Goal: Task Accomplishment & Management: Use online tool/utility

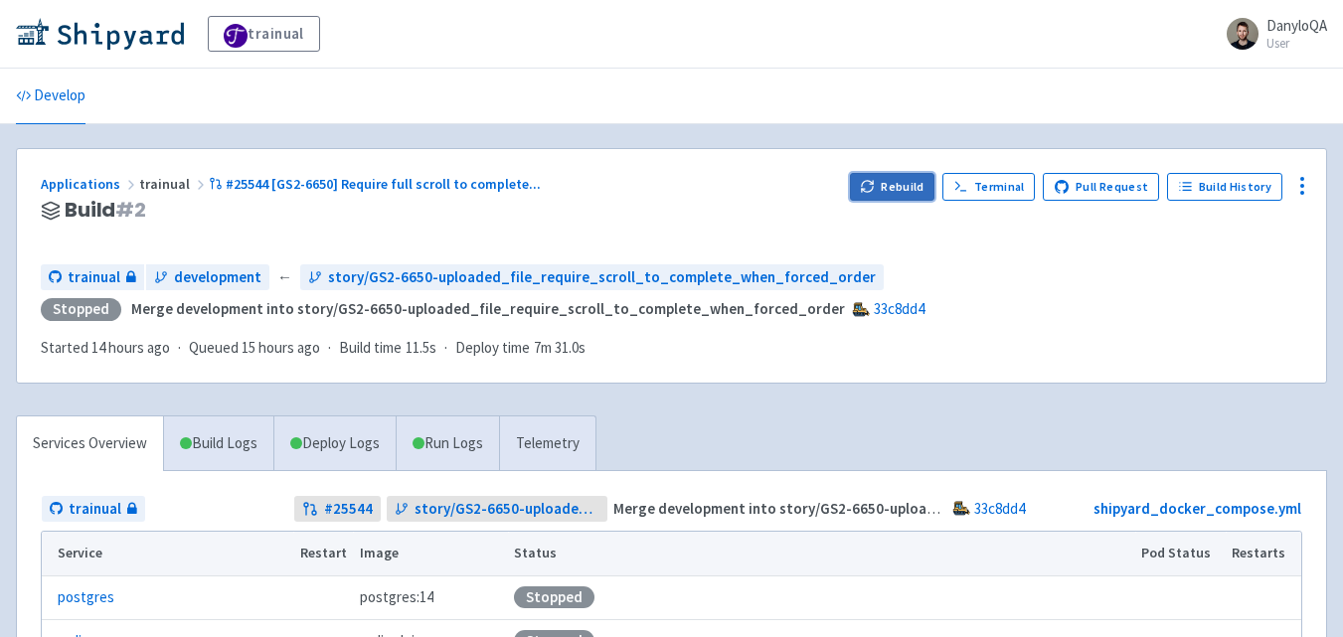
click at [892, 193] on button "Rebuild" at bounding box center [892, 187] width 85 height 28
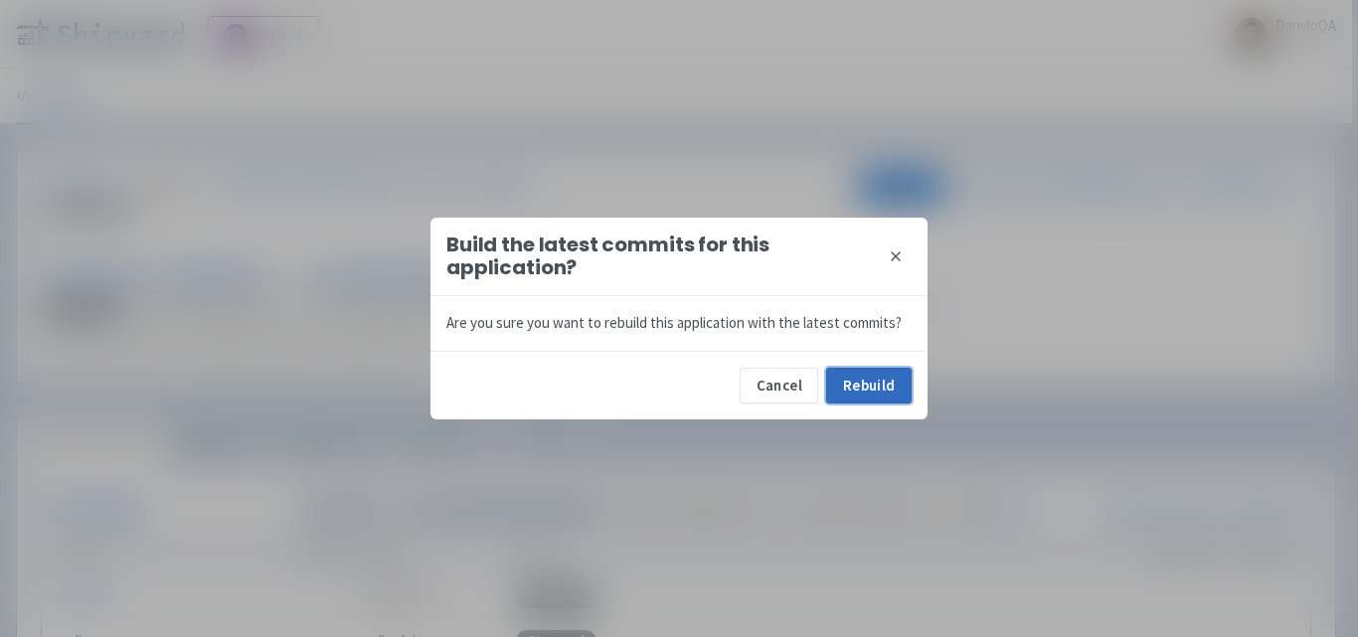
click at [843, 388] on button "Rebuild" at bounding box center [868, 386] width 85 height 36
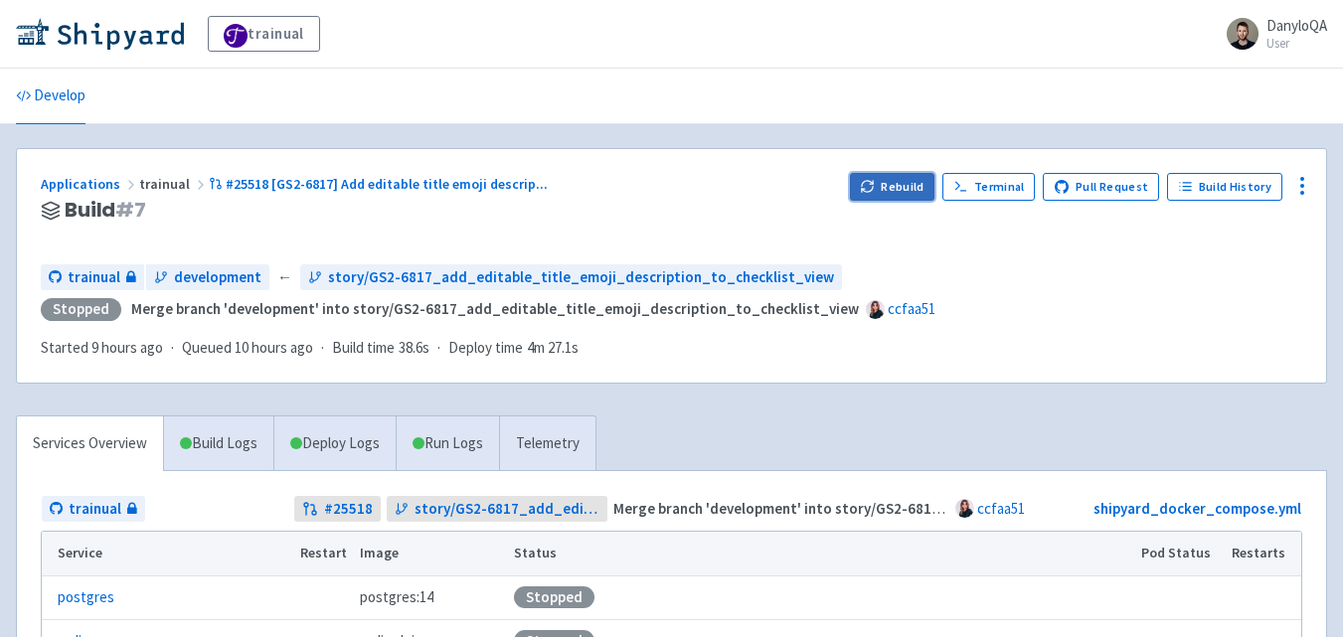
click at [886, 195] on button "Rebuild" at bounding box center [892, 187] width 85 height 28
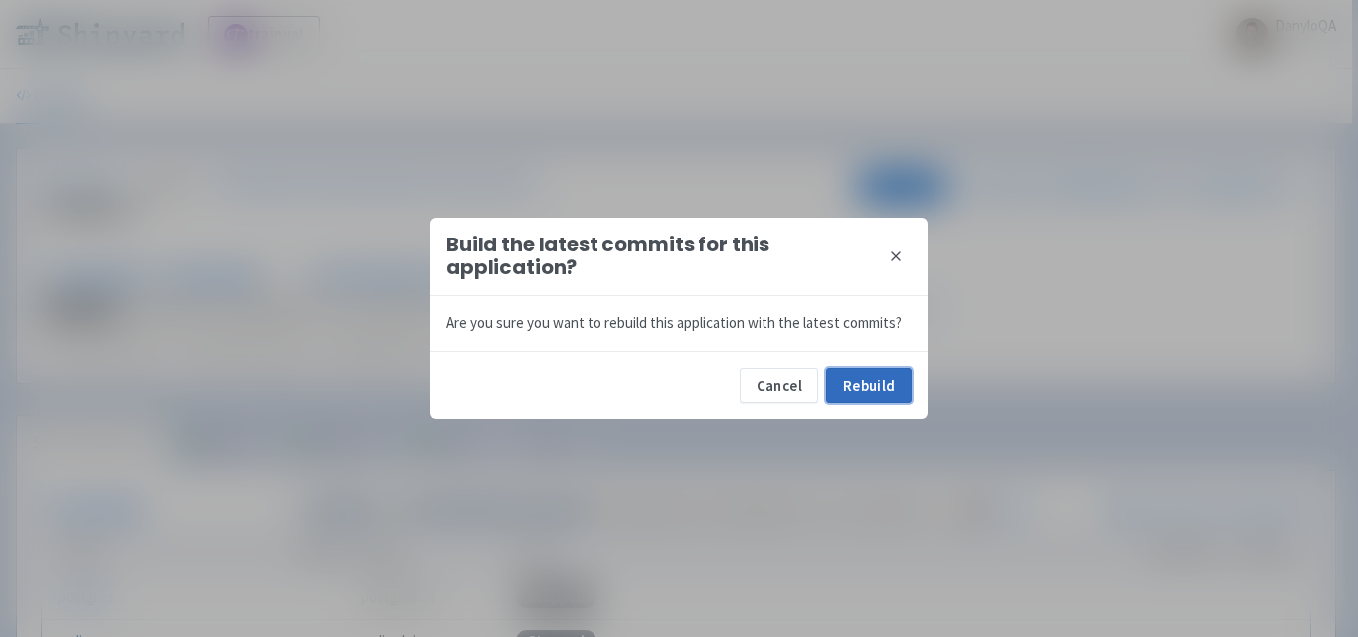
click at [861, 384] on button "Rebuild" at bounding box center [868, 386] width 85 height 36
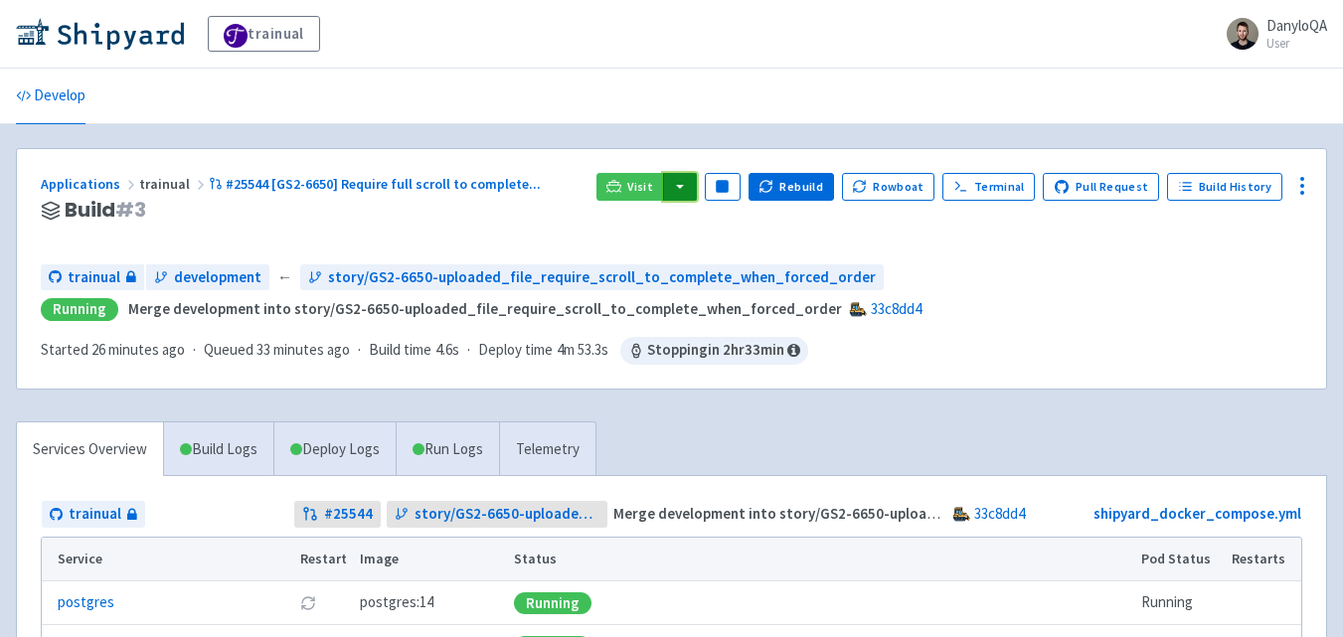
click at [692, 189] on button "button" at bounding box center [680, 187] width 34 height 28
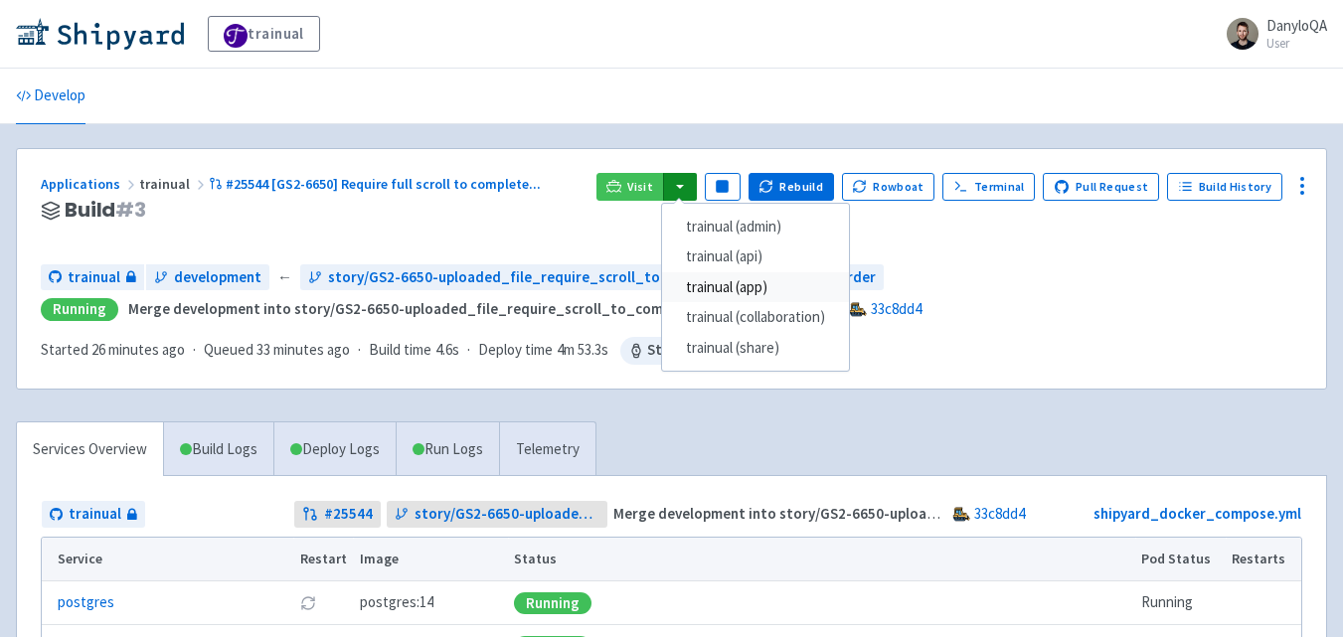
click at [747, 288] on link "trainual (app)" at bounding box center [755, 287] width 187 height 31
